Goal: Navigation & Orientation: Find specific page/section

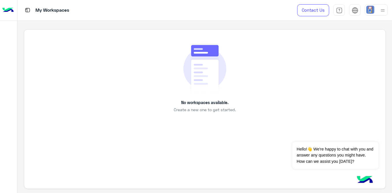
click at [213, 107] on span "Create a new one to get started." at bounding box center [204, 110] width 62 height 6
click at [368, 134] on button "Dismiss ✕" at bounding box center [361, 134] width 34 height 11
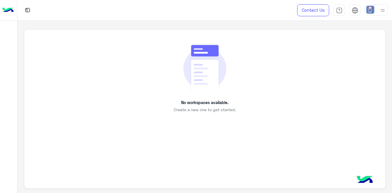
click at [379, 10] on div at bounding box center [375, 9] width 23 height 11
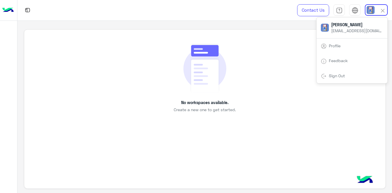
click at [241, 66] on div "No workspaces available. Create a new one to get started." at bounding box center [204, 78] width 335 height 70
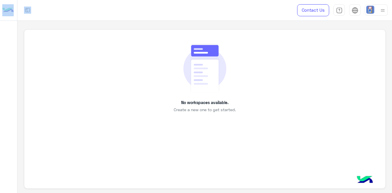
drag, startPoint x: 57, startPoint y: 10, endPoint x: 32, endPoint y: -8, distance: 30.9
click at [32, 0] on div "Contact Us Help Center عربي English No workspaces available. Create a new one t…" at bounding box center [196, 96] width 392 height 193
click at [106, 87] on div "No workspaces available. Create a new one to get started." at bounding box center [204, 78] width 335 height 70
click at [129, 78] on div "No workspaces available. Create a new one to get started." at bounding box center [204, 78] width 335 height 70
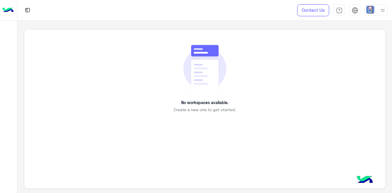
click at [129, 79] on div "No workspaces available. Create a new one to get started." at bounding box center [204, 78] width 335 height 70
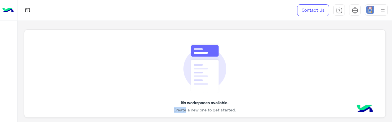
click at [210, 83] on img at bounding box center [204, 68] width 43 height 51
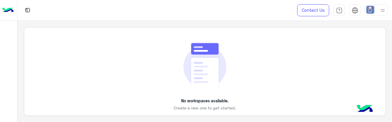
scroll to position [3, 0]
